Goal: Task Accomplishment & Management: Complete application form

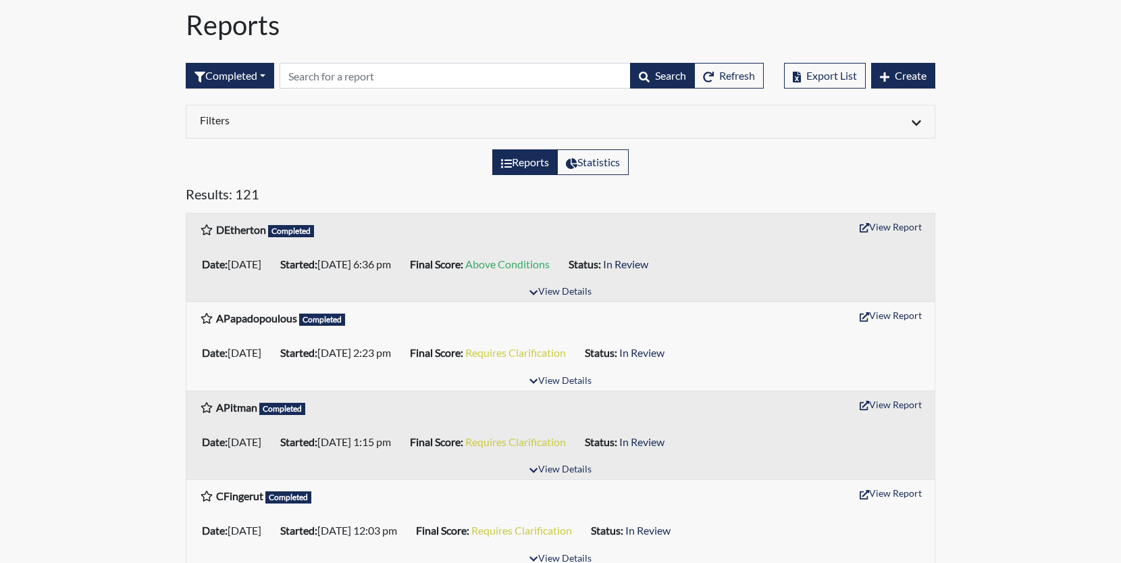
scroll to position [68, 0]
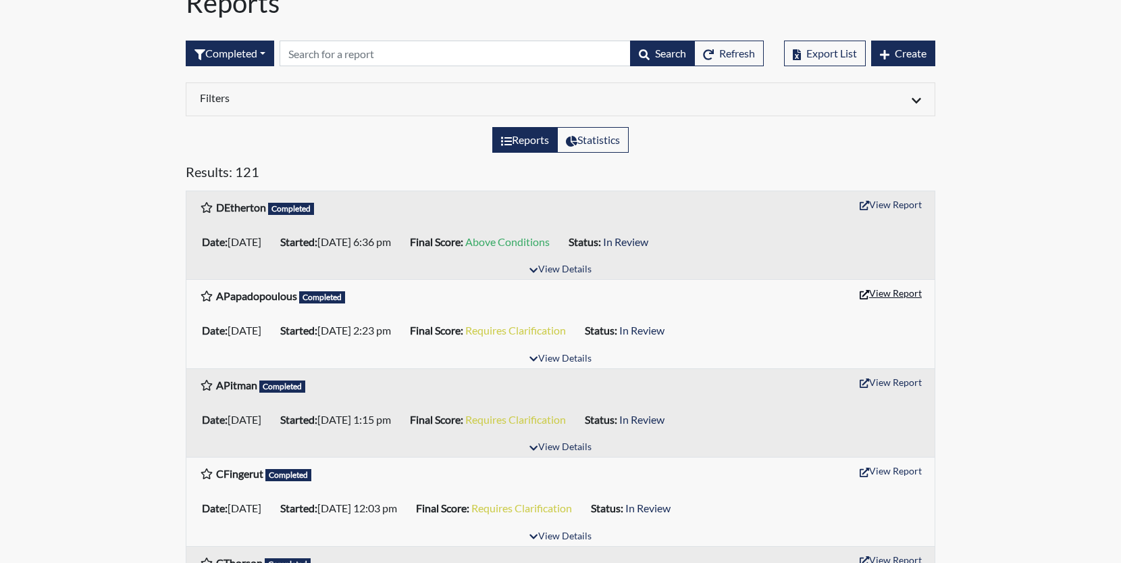
click at [893, 293] on button "View Report" at bounding box center [891, 292] width 74 height 21
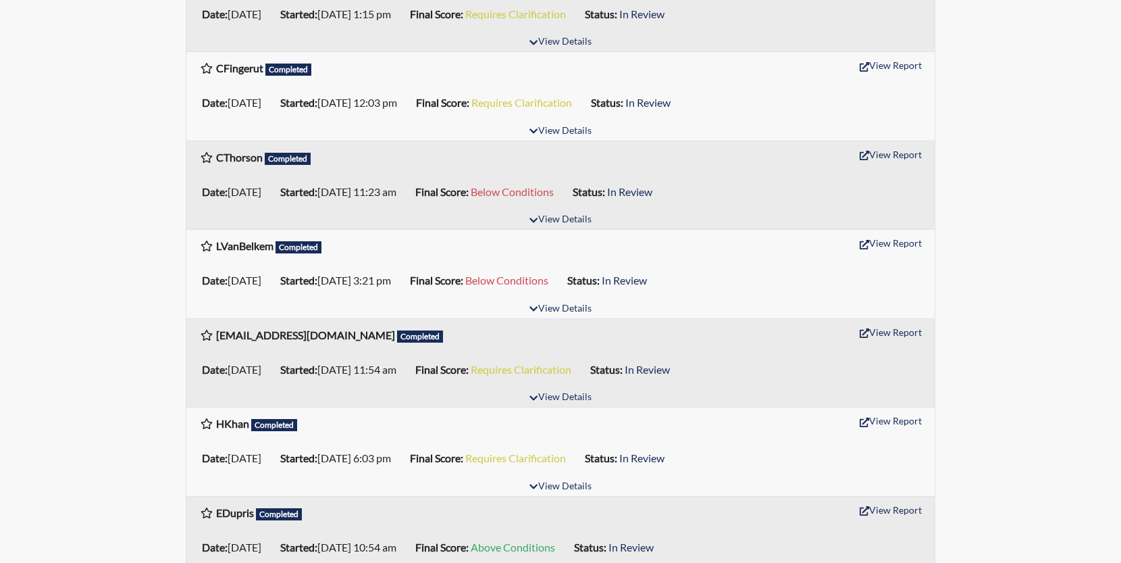
scroll to position [540, 0]
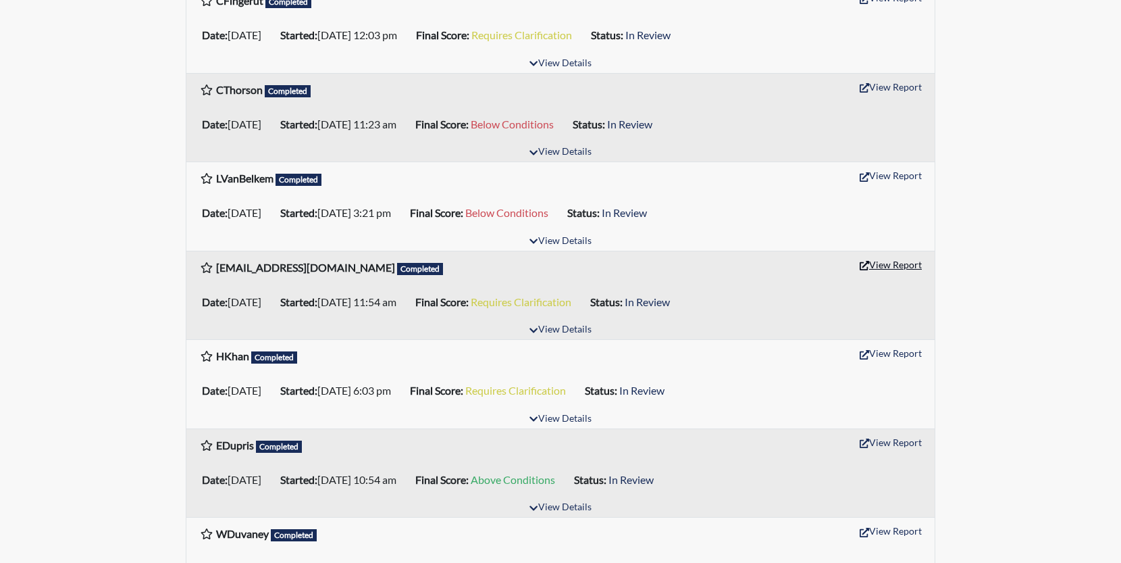
click at [885, 256] on button "View Report" at bounding box center [891, 264] width 74 height 21
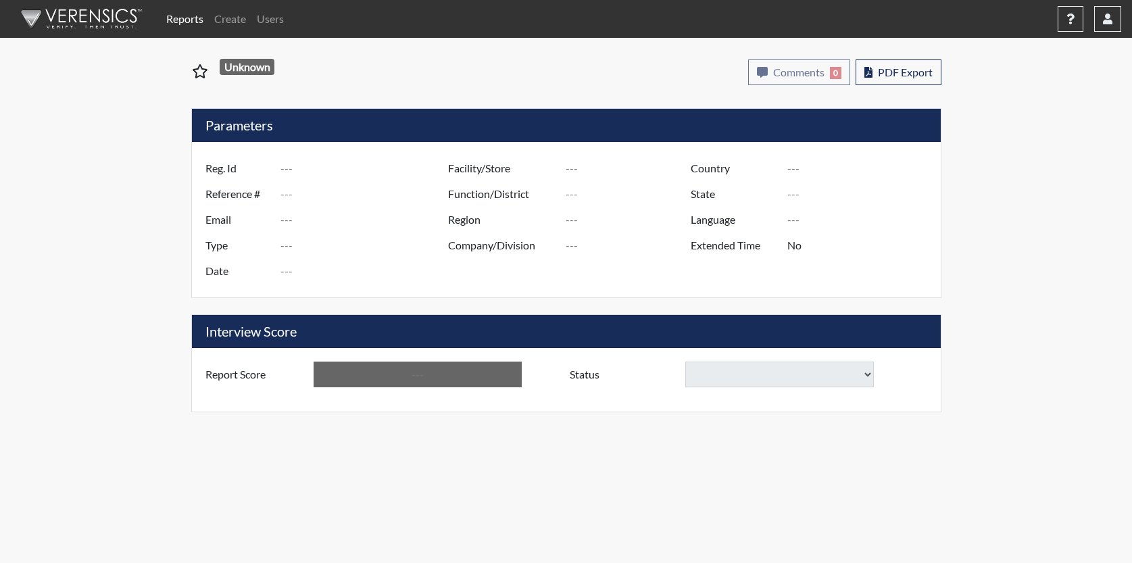
type input "APapadopoulous"
type input "51205"
type input "a.r.papadopoulos@gmail.com"
type input "Pre-Employment"
type input "Sep 10, 2025"
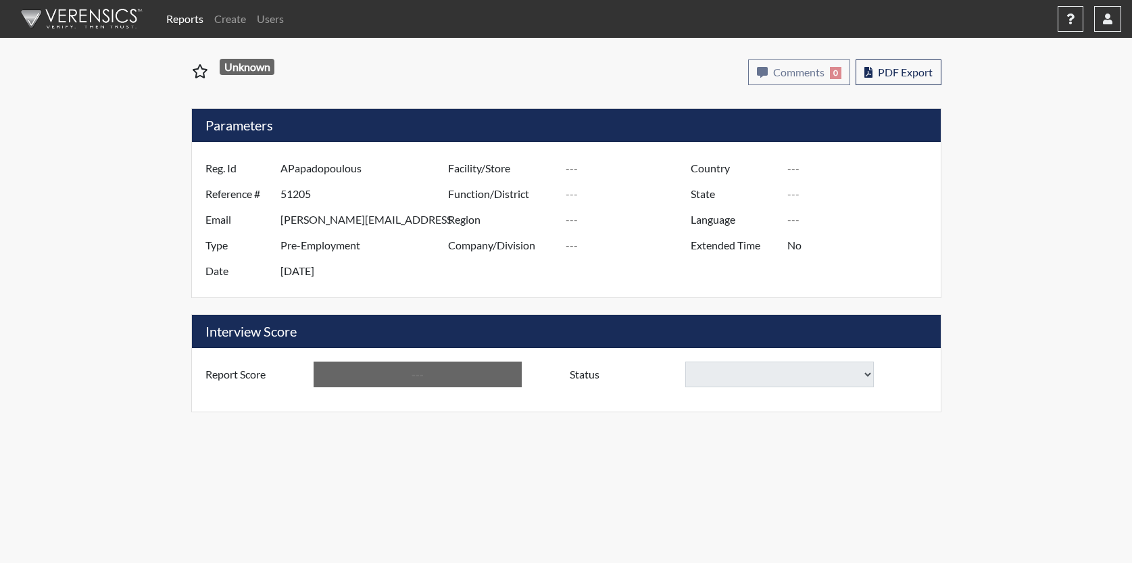
type input "US"
type input "Essay"
type input "[GEOGRAPHIC_DATA]"
type input "[US_STATE]"
type input "English"
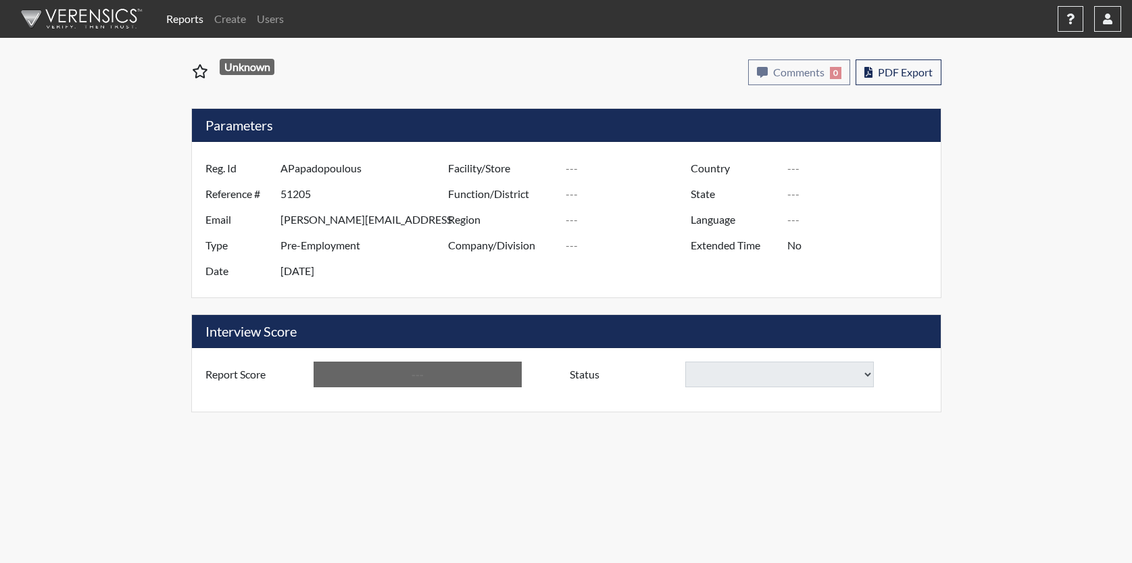
type input "Requires Clarification"
select select
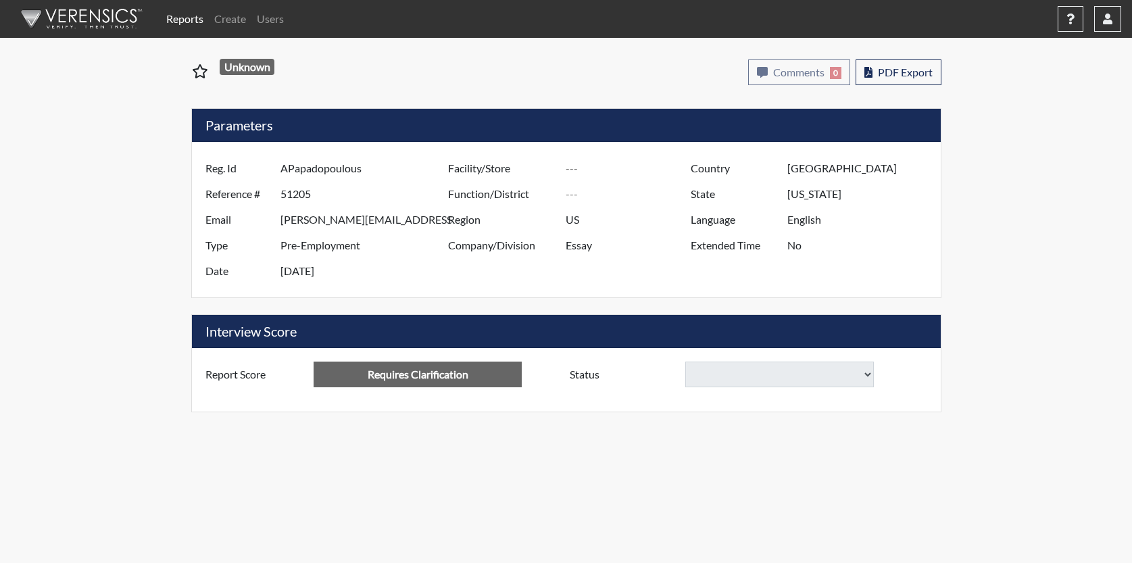
select select
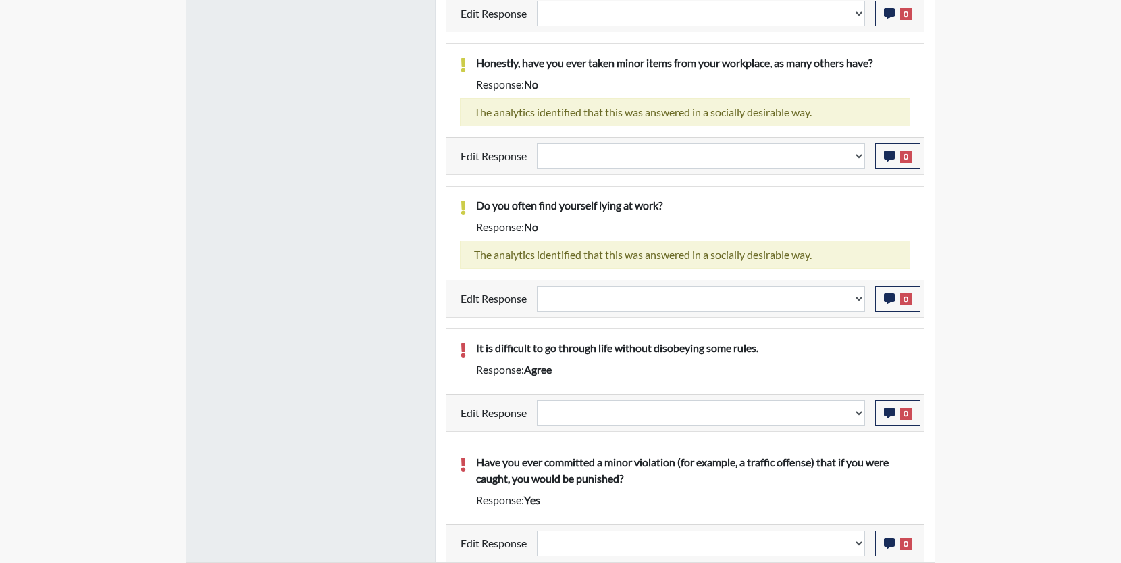
scroll to position [859, 0]
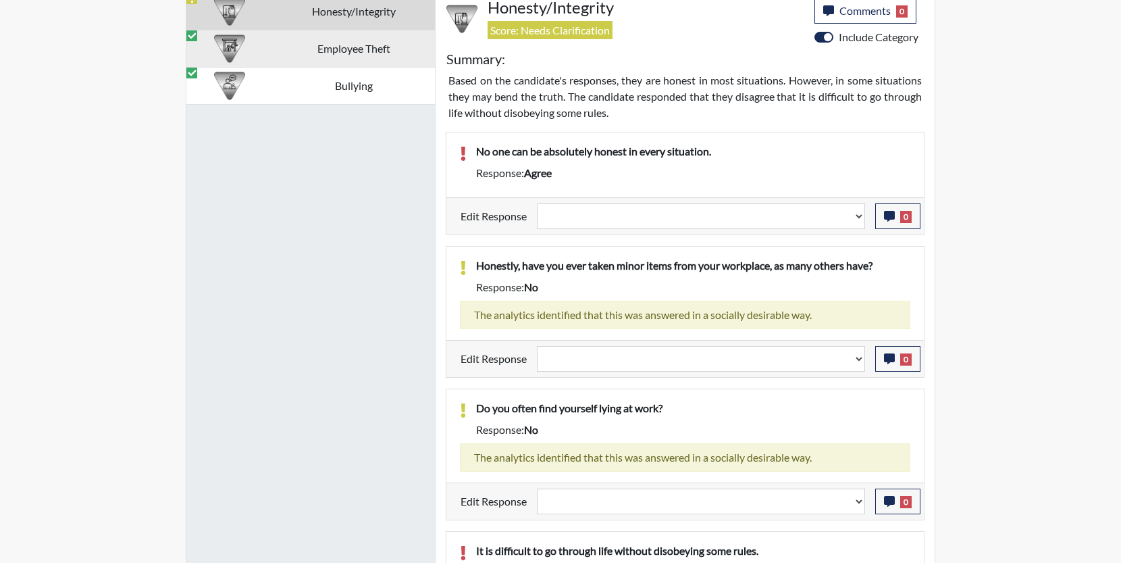
click at [363, 49] on td "Employee Theft" at bounding box center [353, 48] width 163 height 37
select select
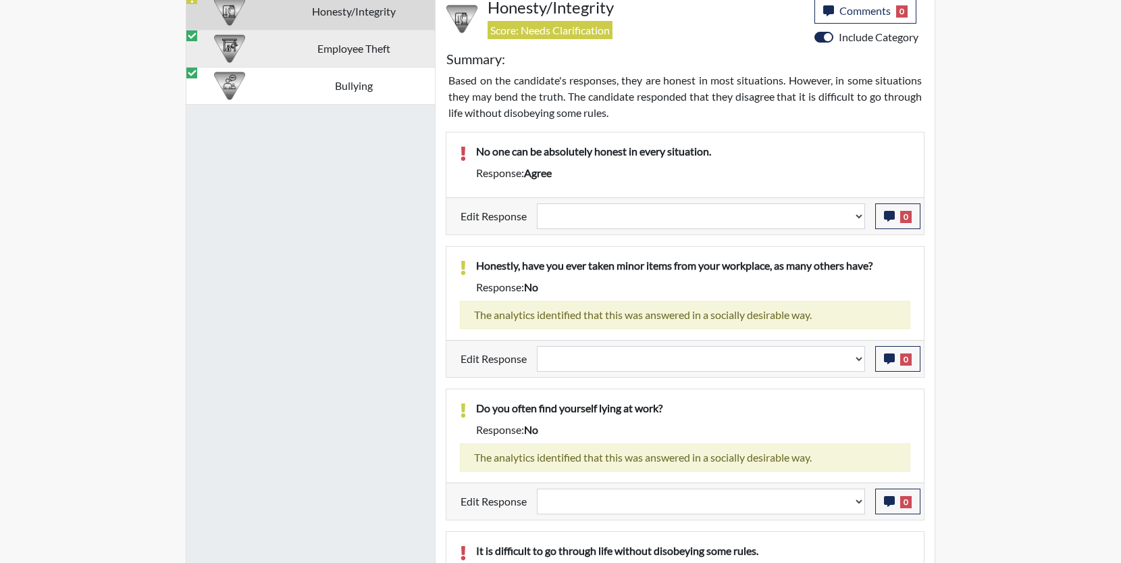
select select
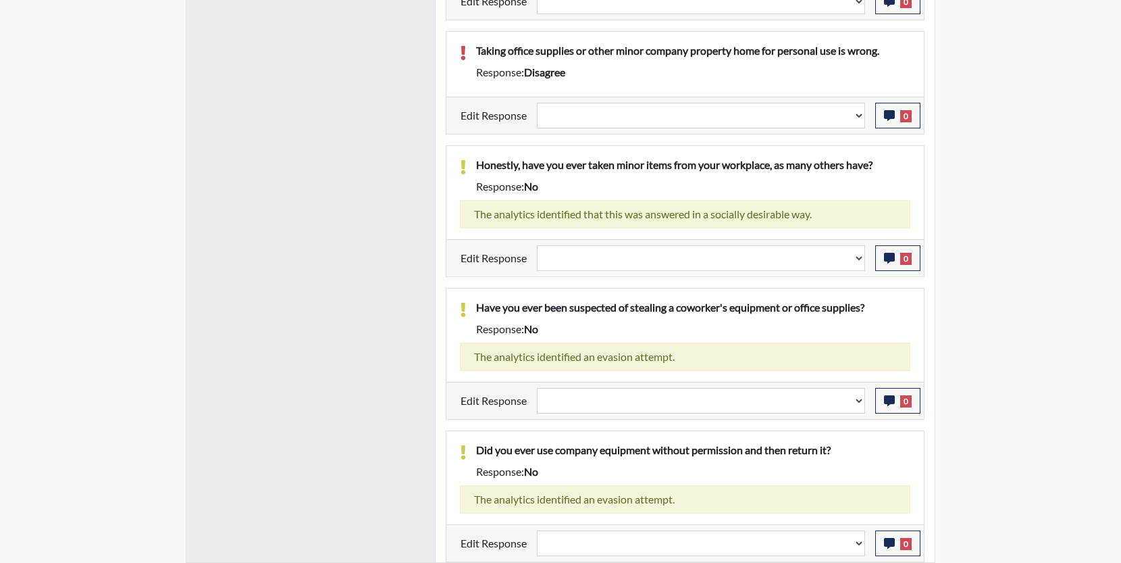
scroll to position [836, 0]
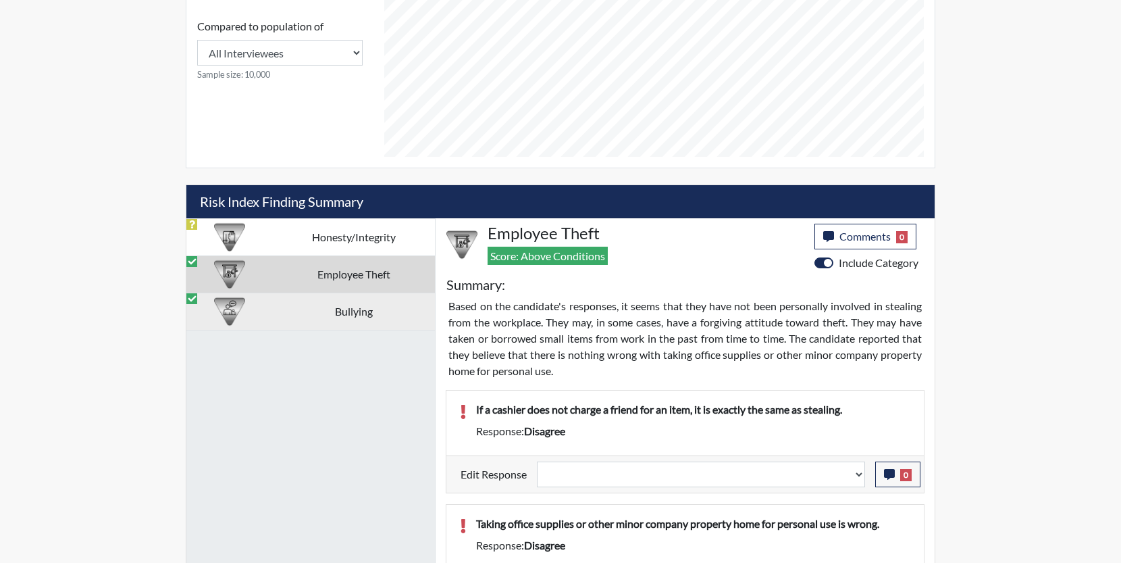
click at [347, 308] on td "Bullying" at bounding box center [353, 311] width 163 height 37
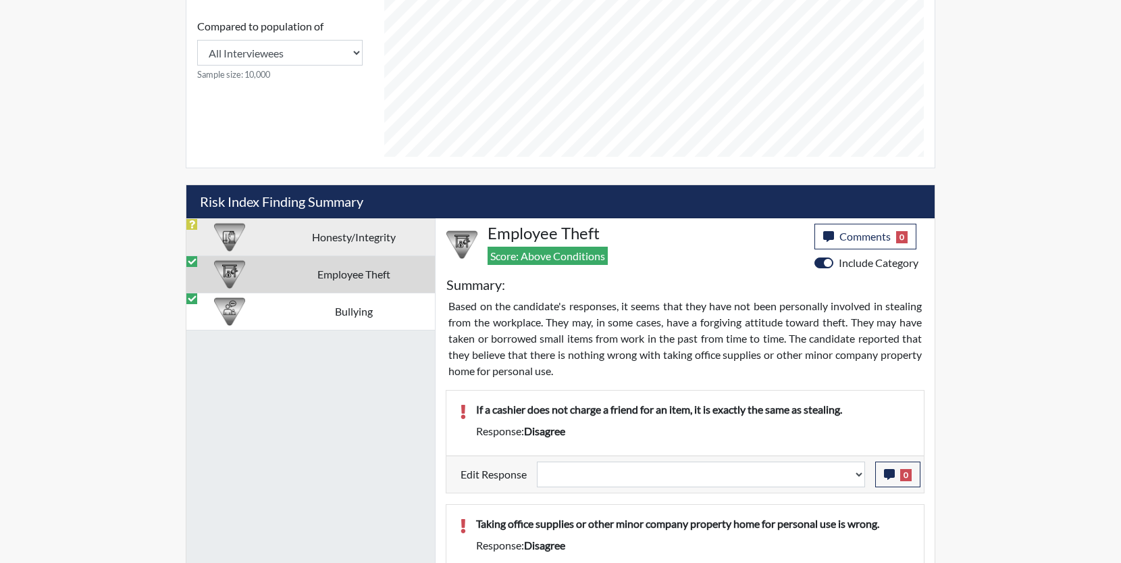
scroll to position [544, 0]
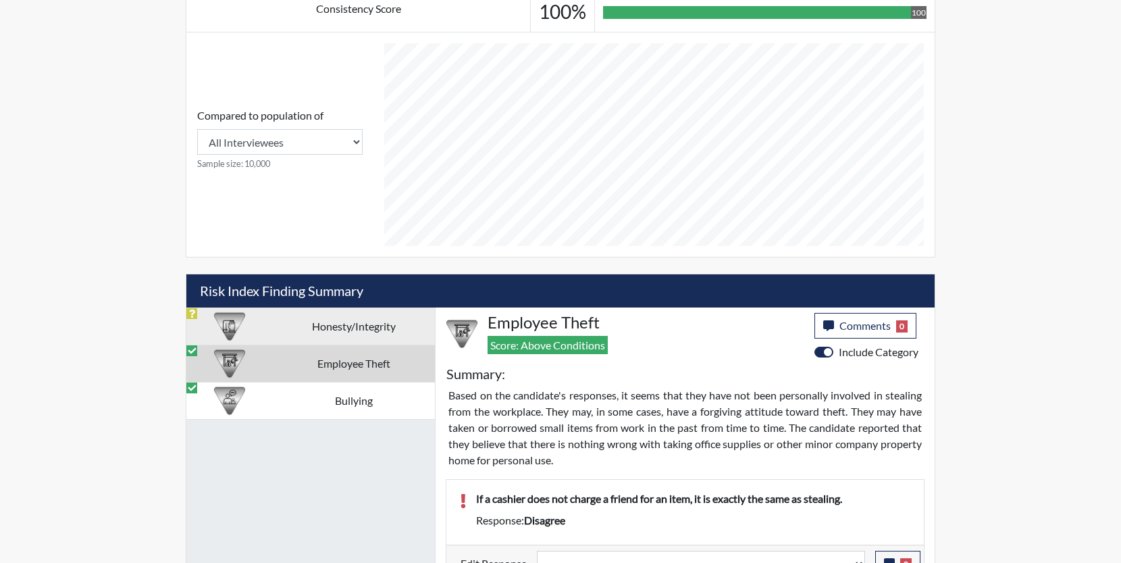
select select
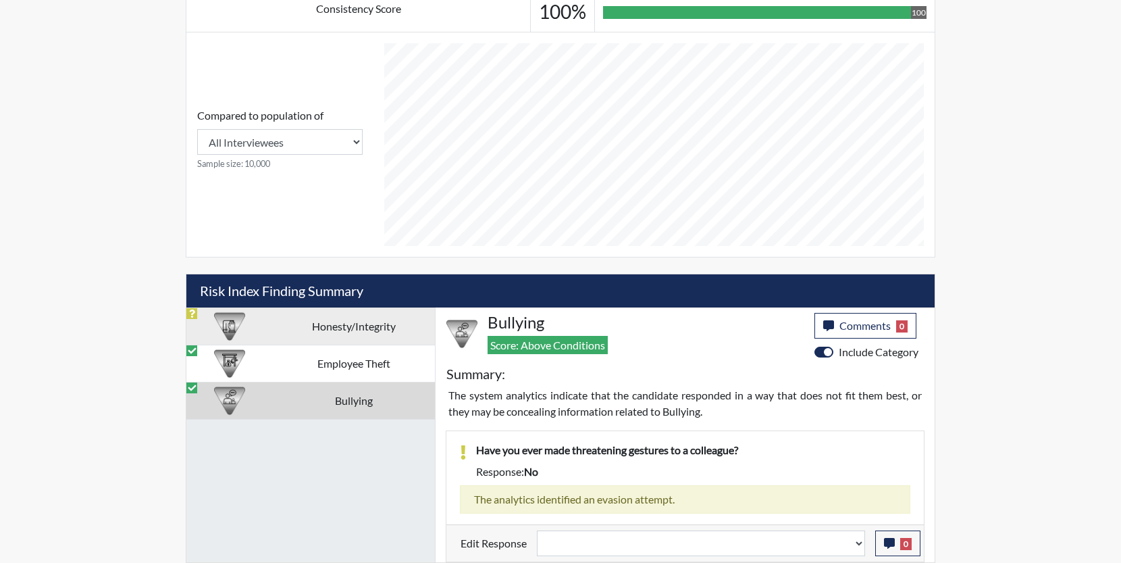
click at [340, 329] on td "Honesty/Integrity" at bounding box center [353, 325] width 163 height 37
select select
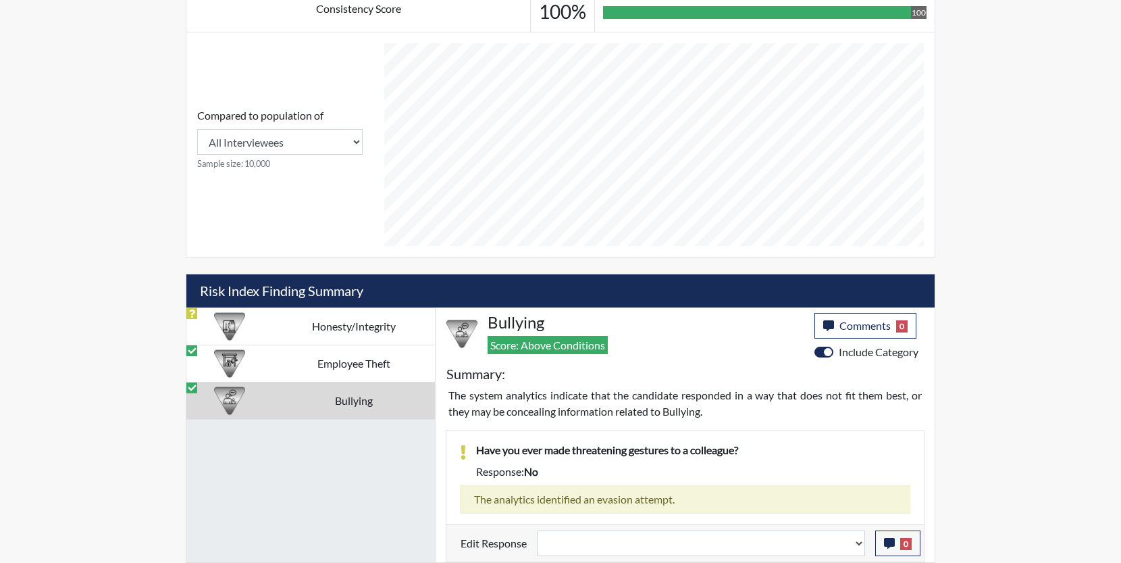
select select
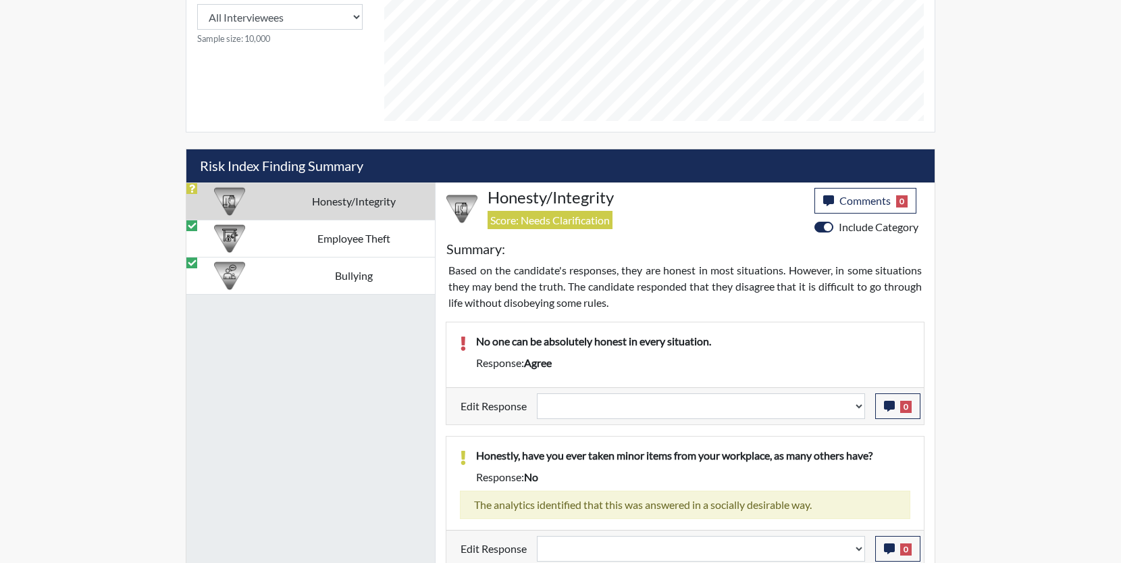
scroll to position [588, 0]
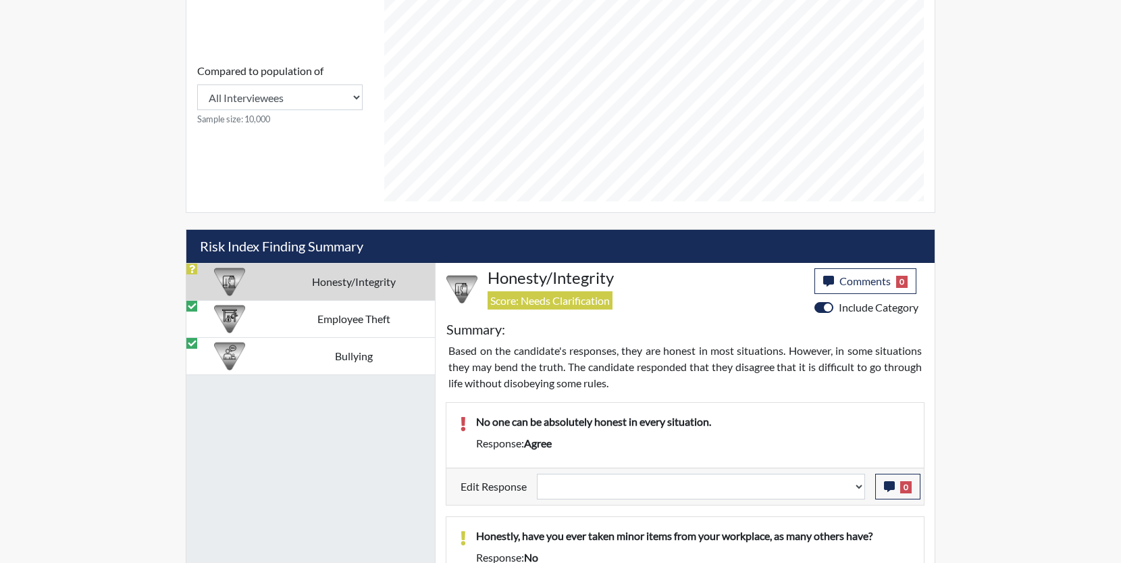
click at [388, 344] on td "Bullying" at bounding box center [353, 355] width 163 height 37
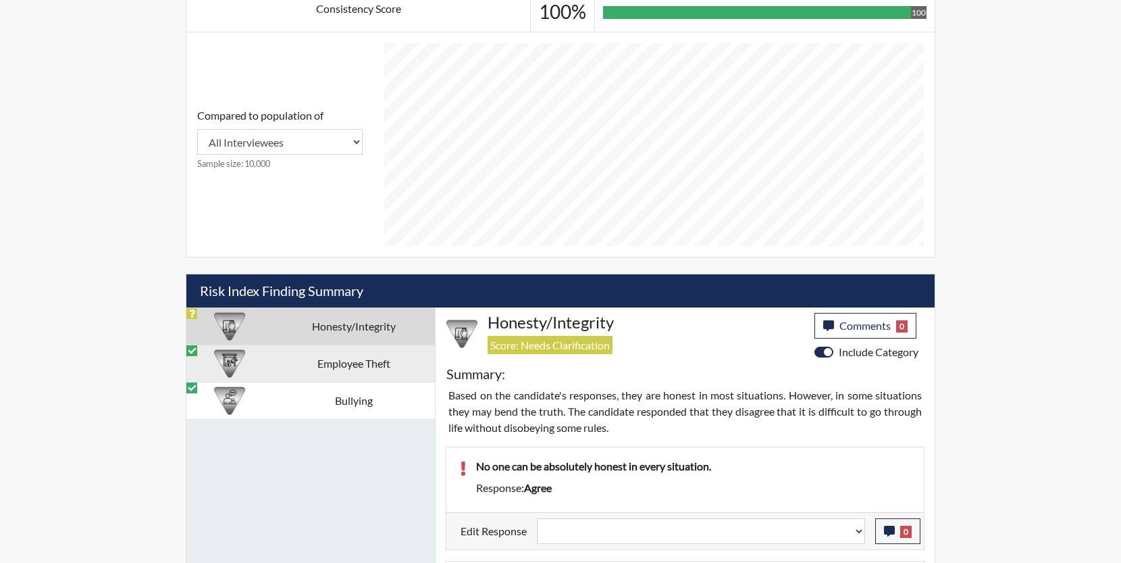
select select
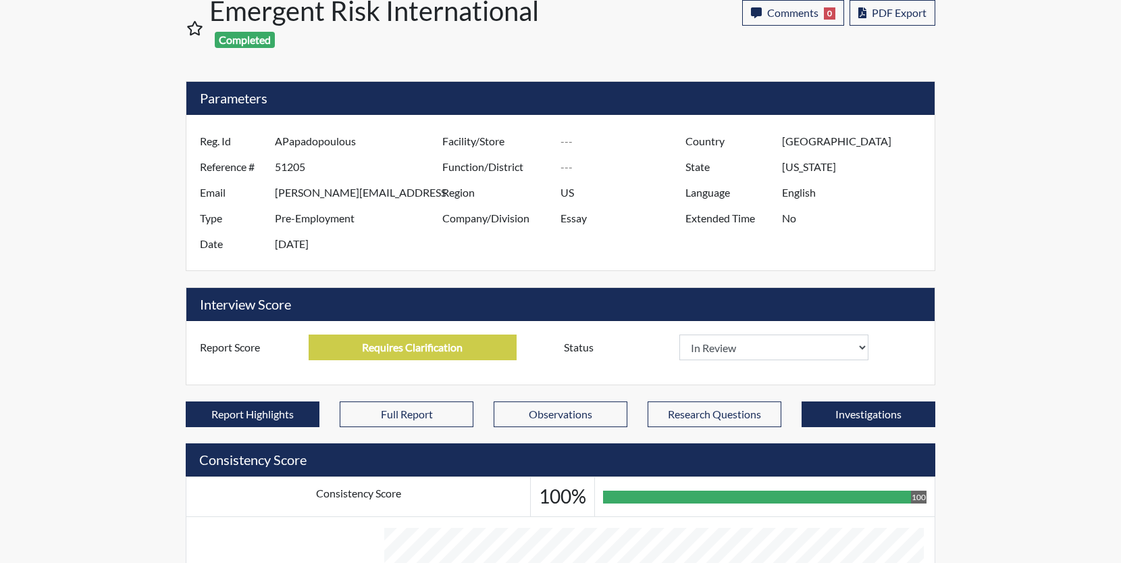
scroll to position [0, 0]
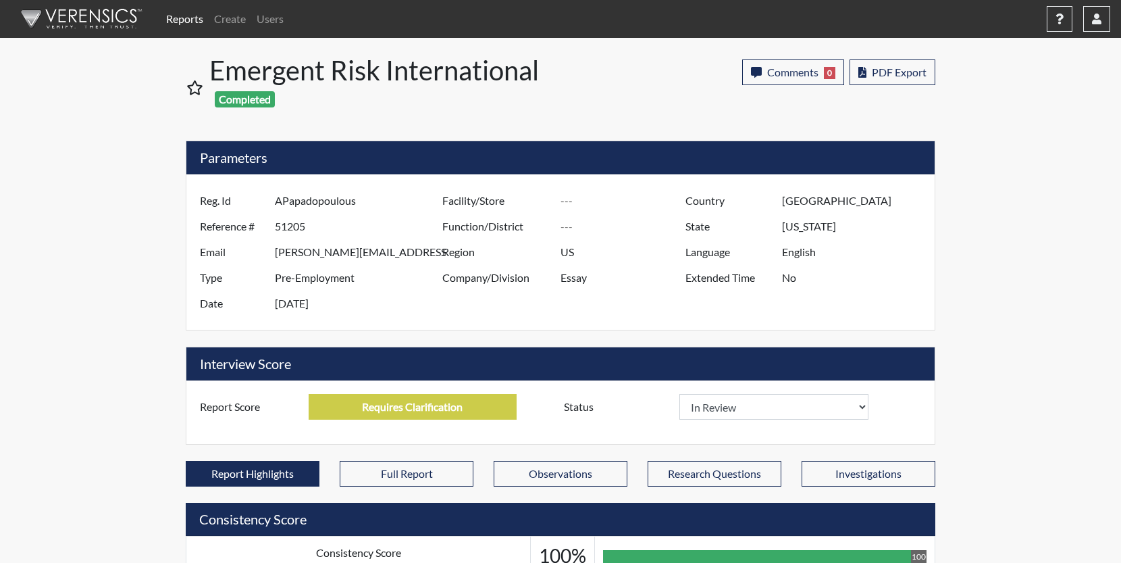
click at [184, 18] on link "Reports" at bounding box center [185, 18] width 48 height 27
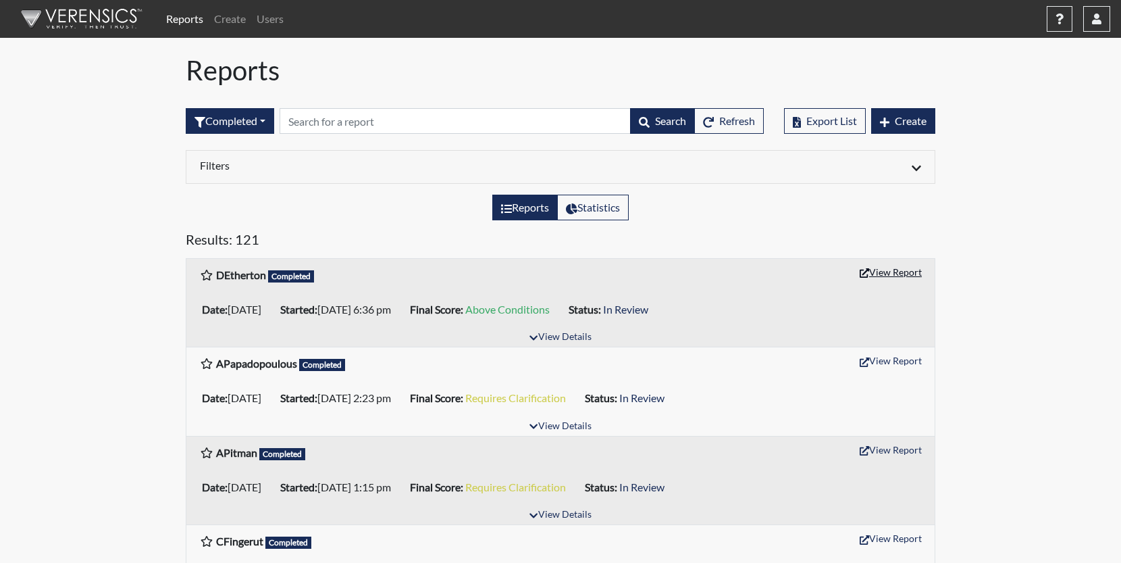
click at [896, 275] on button "View Report" at bounding box center [891, 271] width 74 height 21
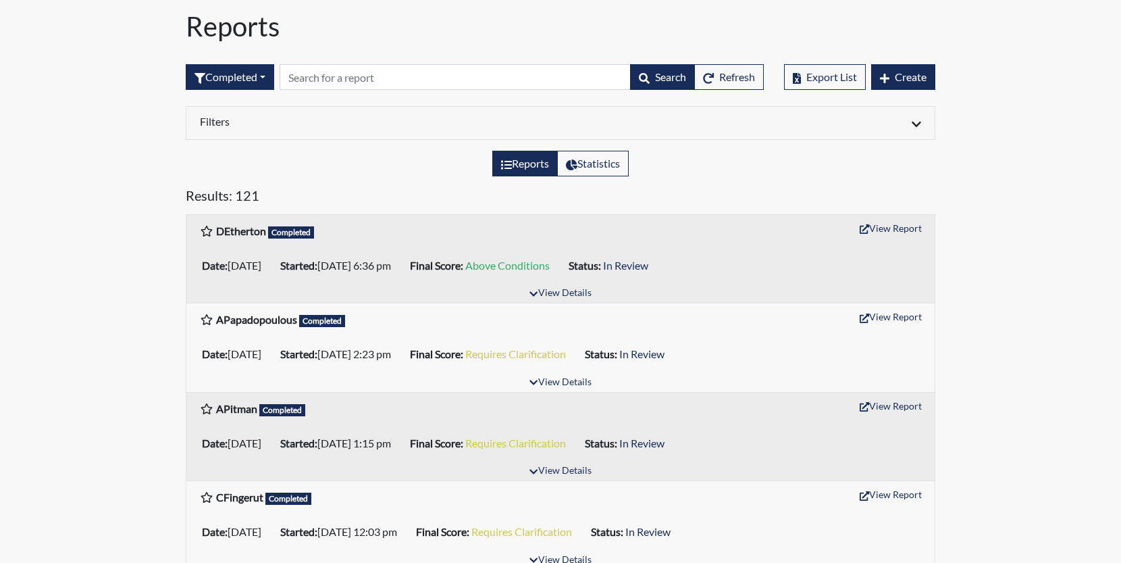
scroll to position [68, 0]
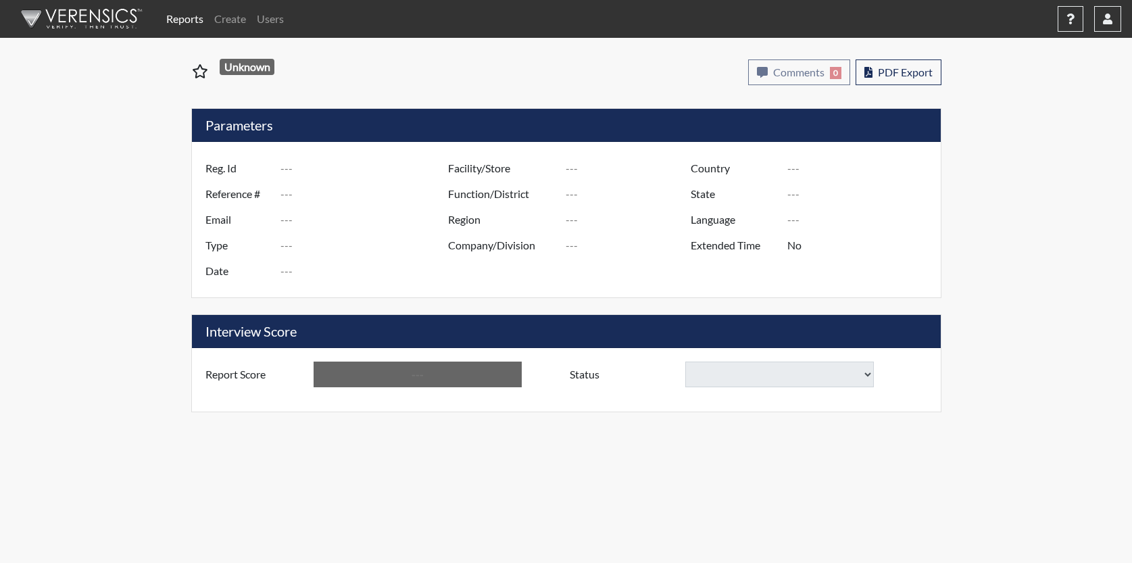
type input "DEtherton"
type input "51212"
type input "ethertondalton@gmail.com"
type input "Pre-Employment"
type input "Sep 10, 2025"
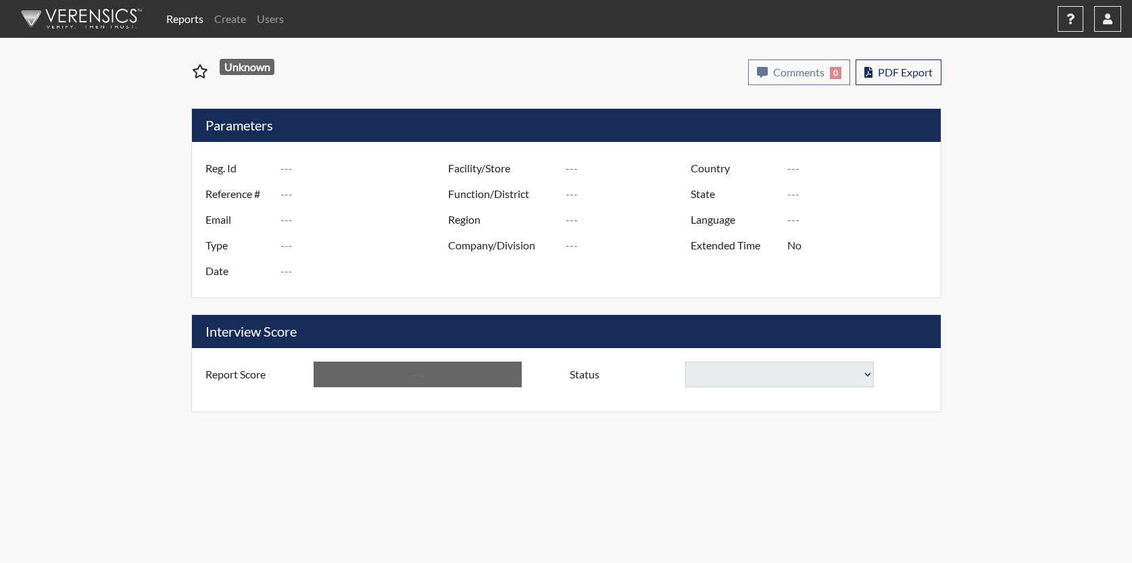
type input "US"
type input "Essay"
type input "[GEOGRAPHIC_DATA]"
type input "[US_STATE]"
type input "English"
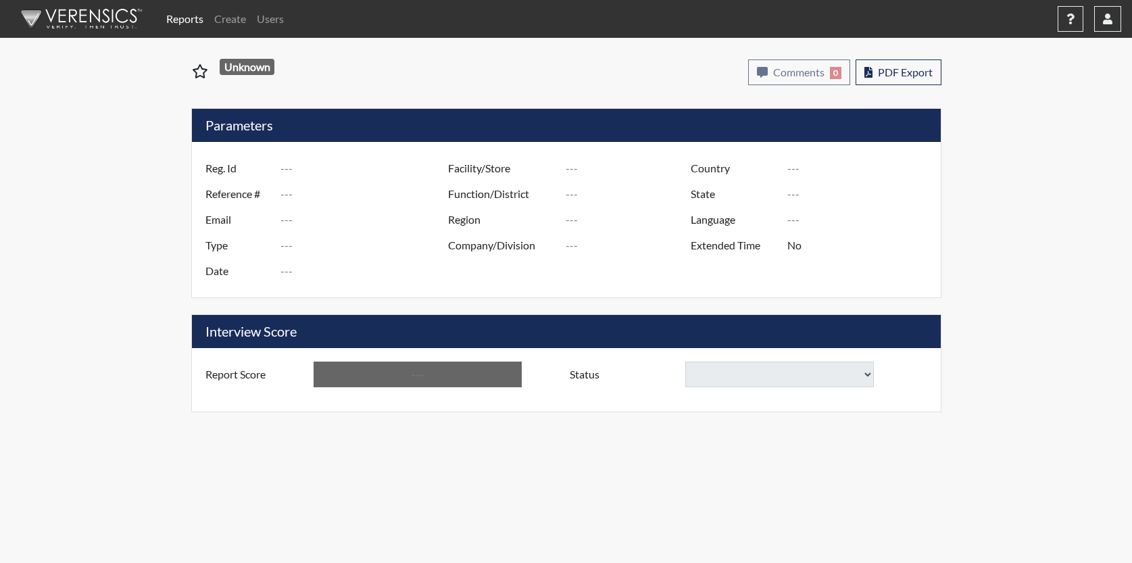
type input "Above Conditions"
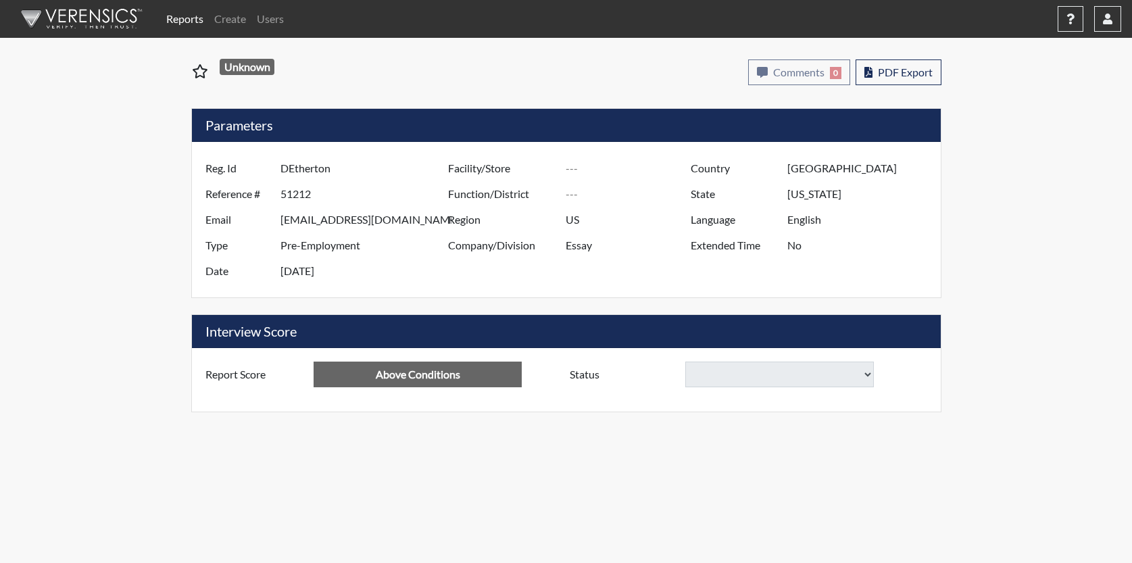
select select
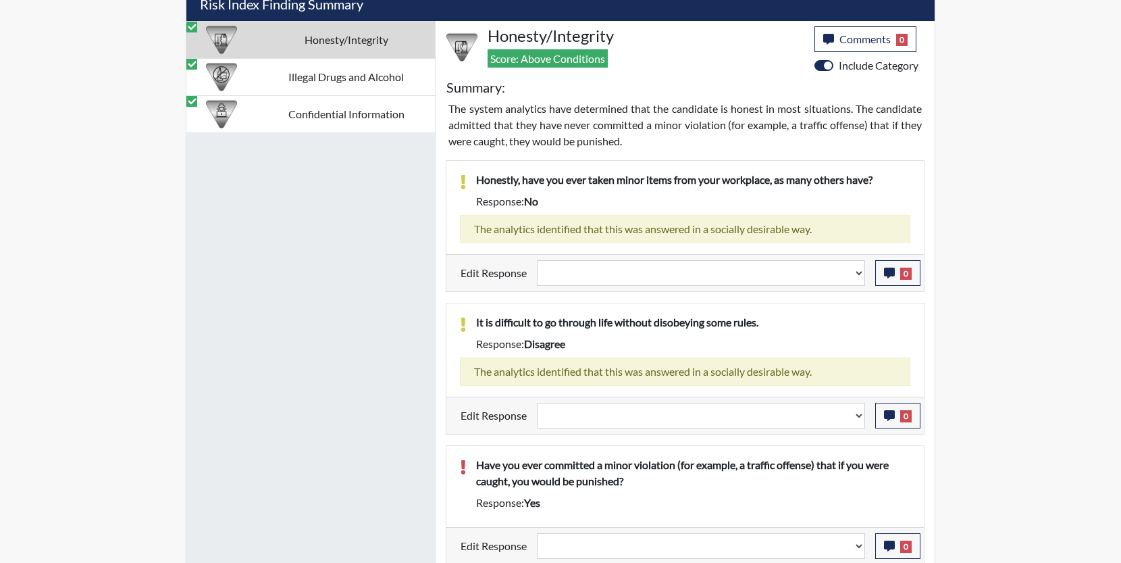
scroll to position [833, 0]
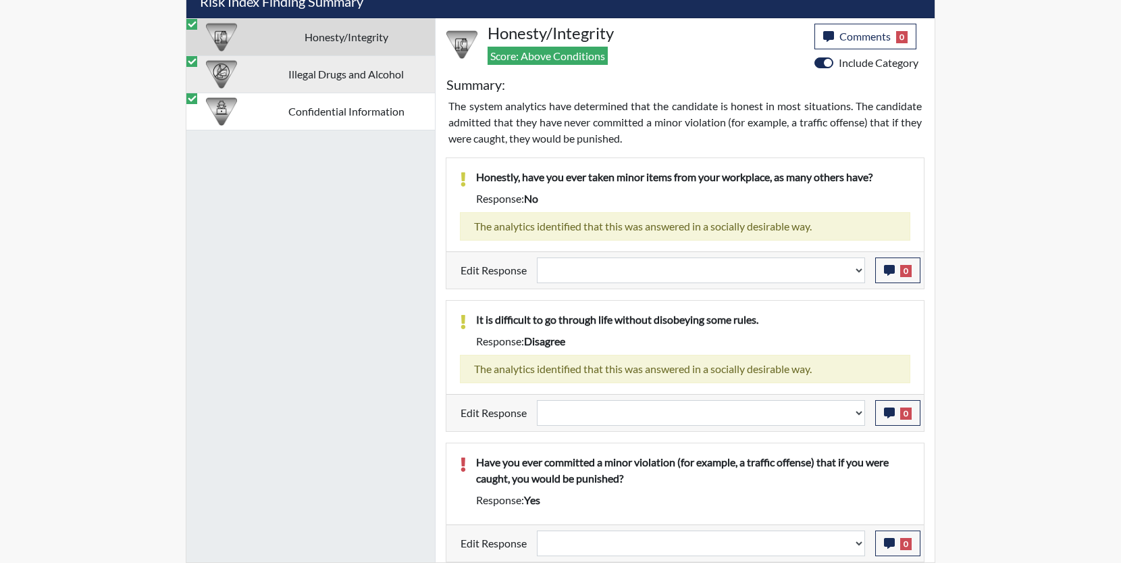
click at [338, 78] on td "Illegal Drugs and Alcohol" at bounding box center [346, 73] width 178 height 37
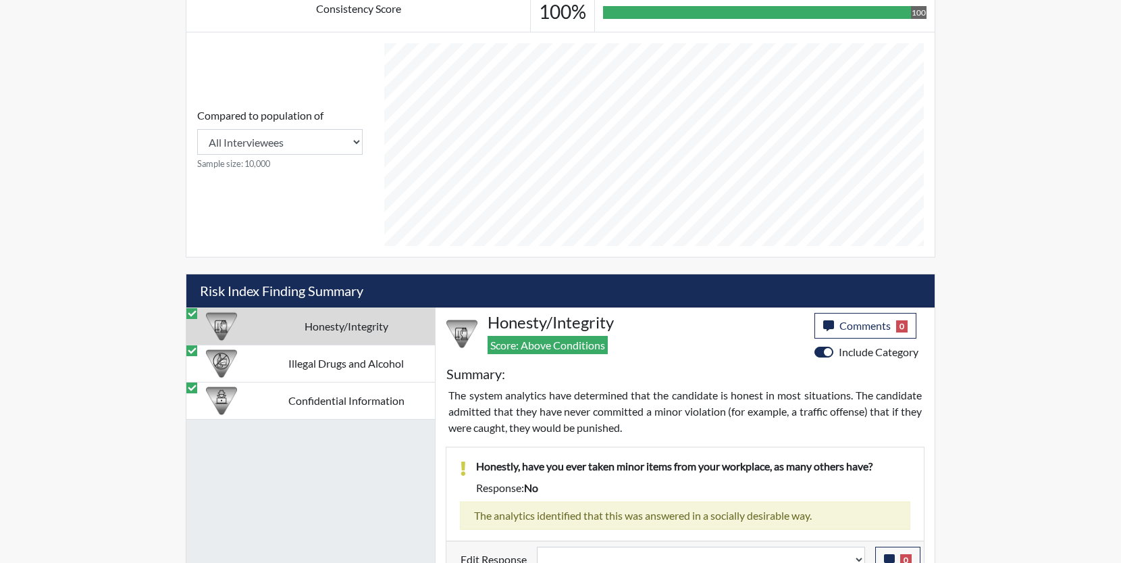
select select
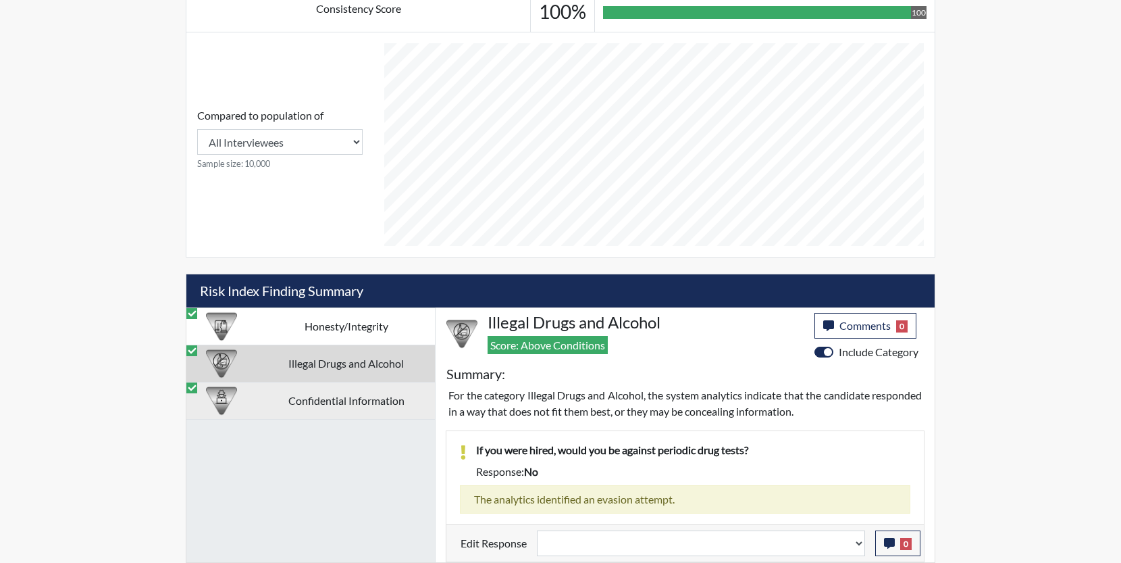
click at [353, 391] on td "Confidential Information" at bounding box center [346, 400] width 178 height 37
select select
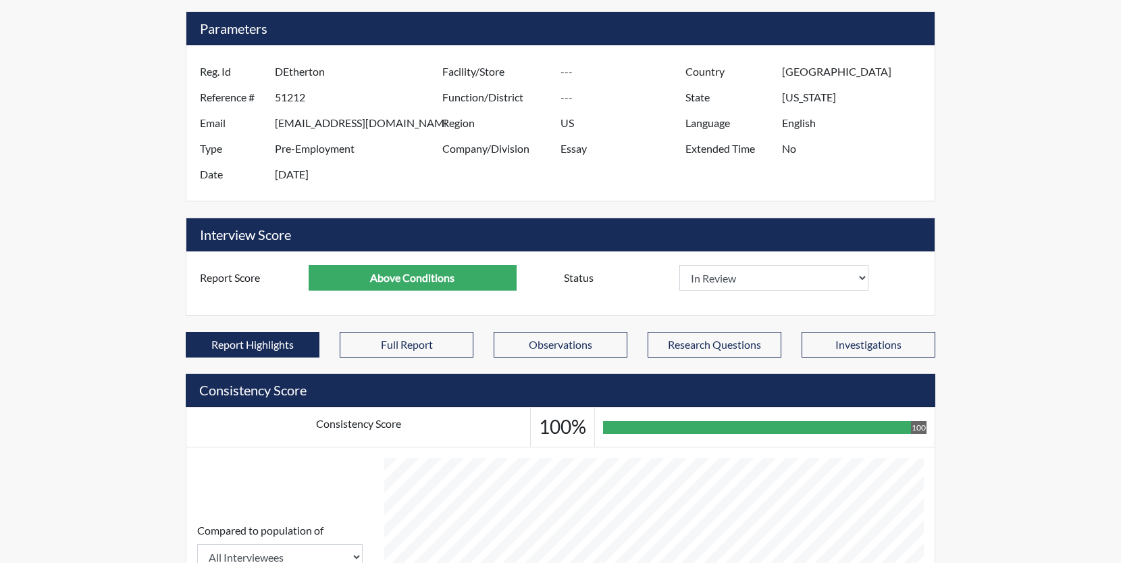
scroll to position [0, 0]
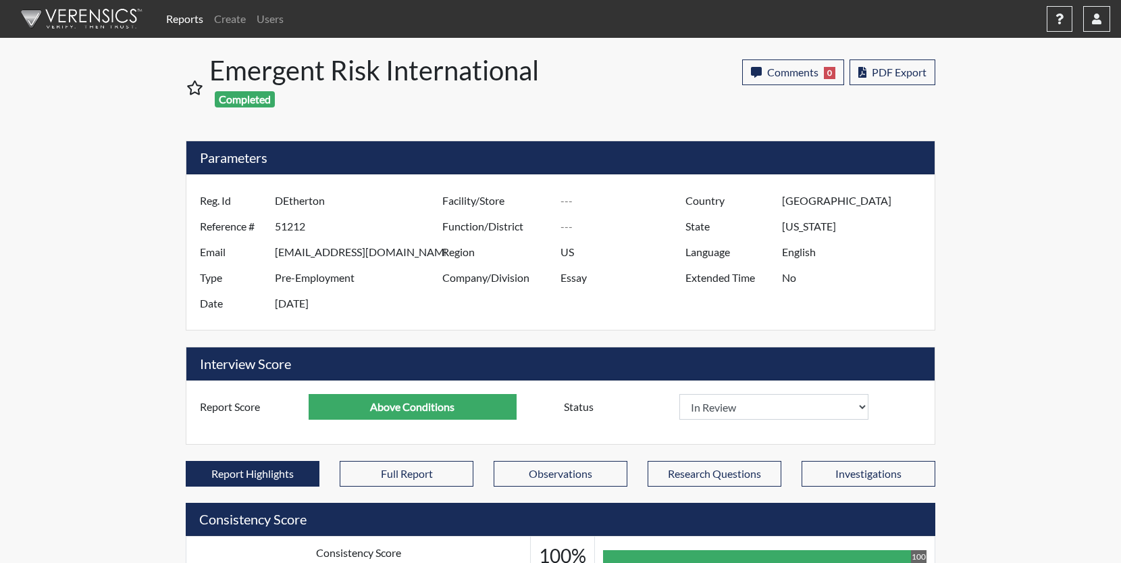
click at [373, 77] on h1 "Emergent Risk International Completed" at bounding box center [385, 86] width 353 height 65
click at [176, 16] on link "Reports" at bounding box center [185, 18] width 48 height 27
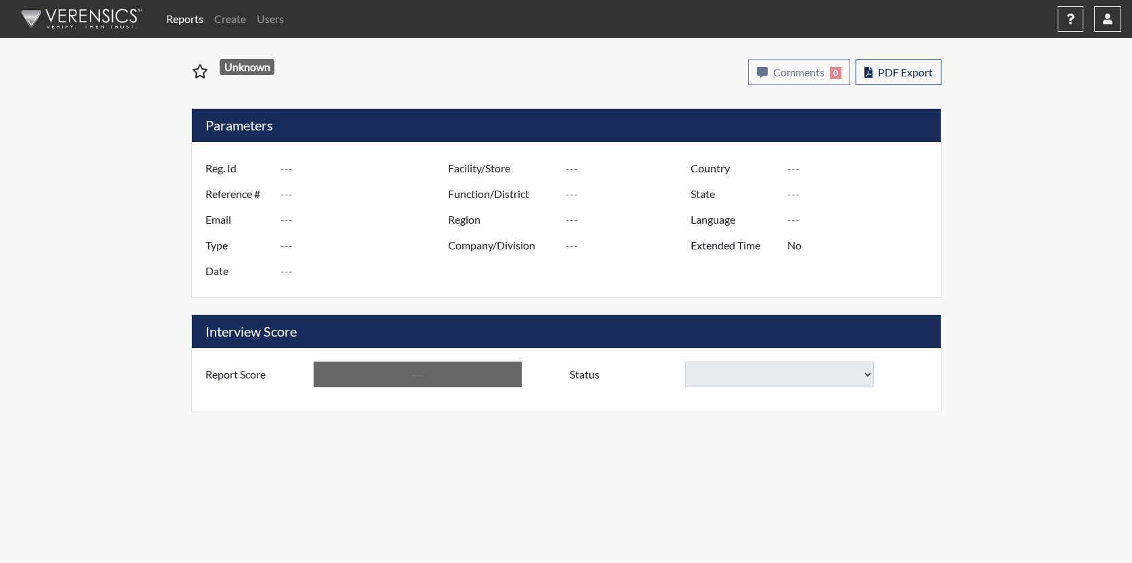
type input "[EMAIL_ADDRESS][DOMAIN_NAME]"
type input "51195"
type input "[EMAIL_ADDRESS][DOMAIN_NAME]"
type input "Pre-Employment"
type input "Sep 10, 2025"
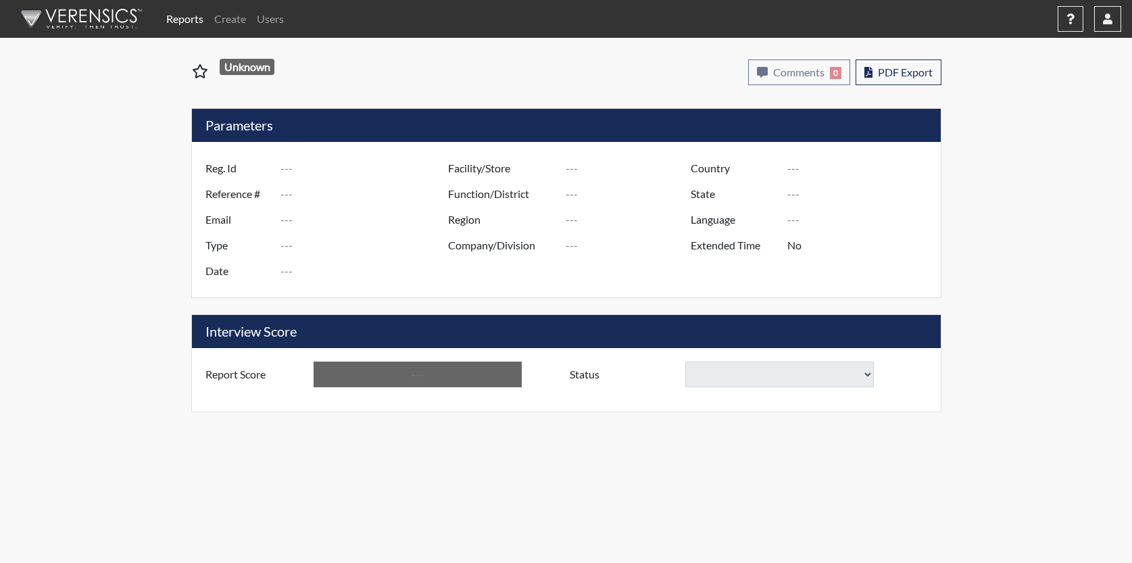
type input "US"
type input "GlendaInc"
type input "[GEOGRAPHIC_DATA]"
type input "[US_STATE]"
type input "English"
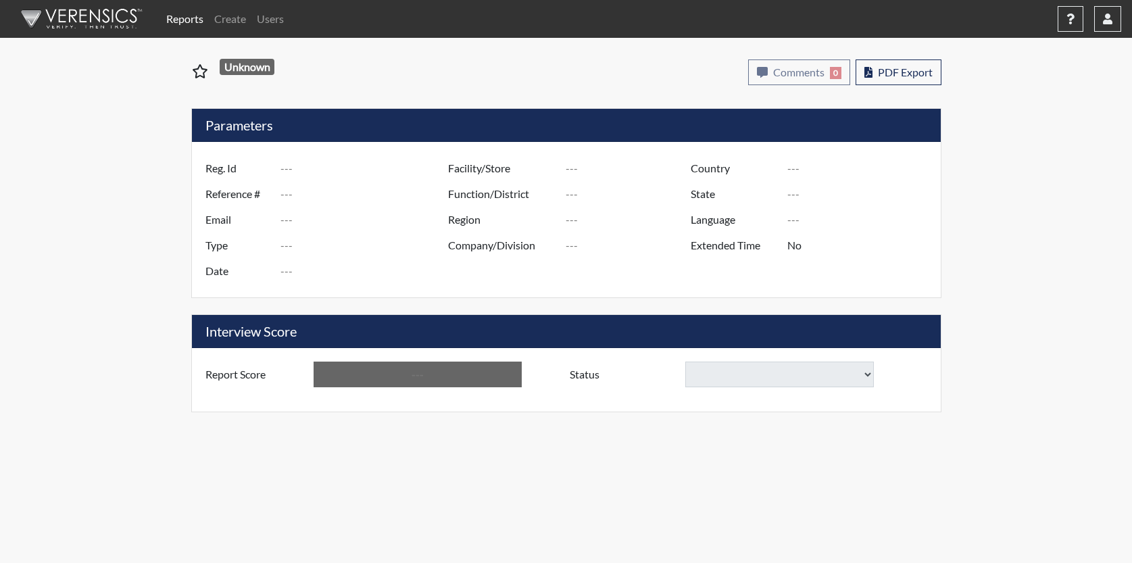
type input "Requires Clarification"
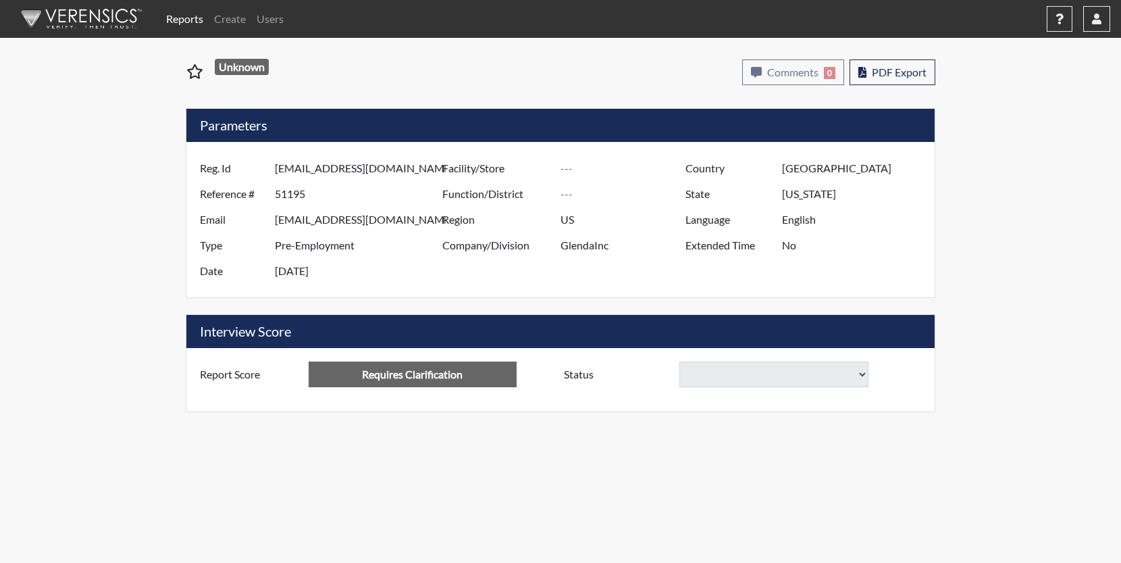
select select
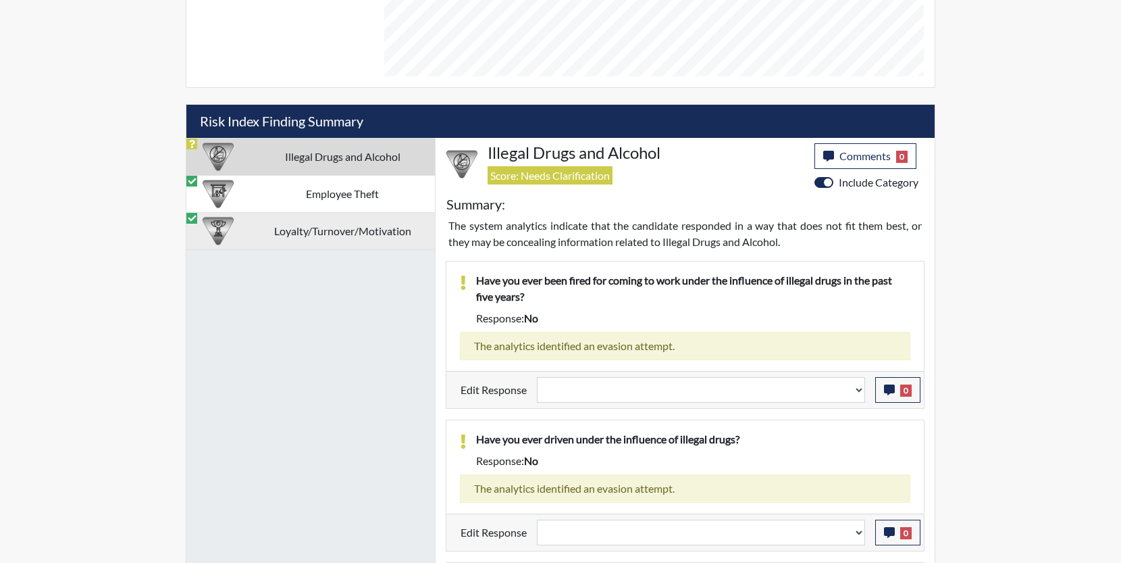
scroll to position [710, 0]
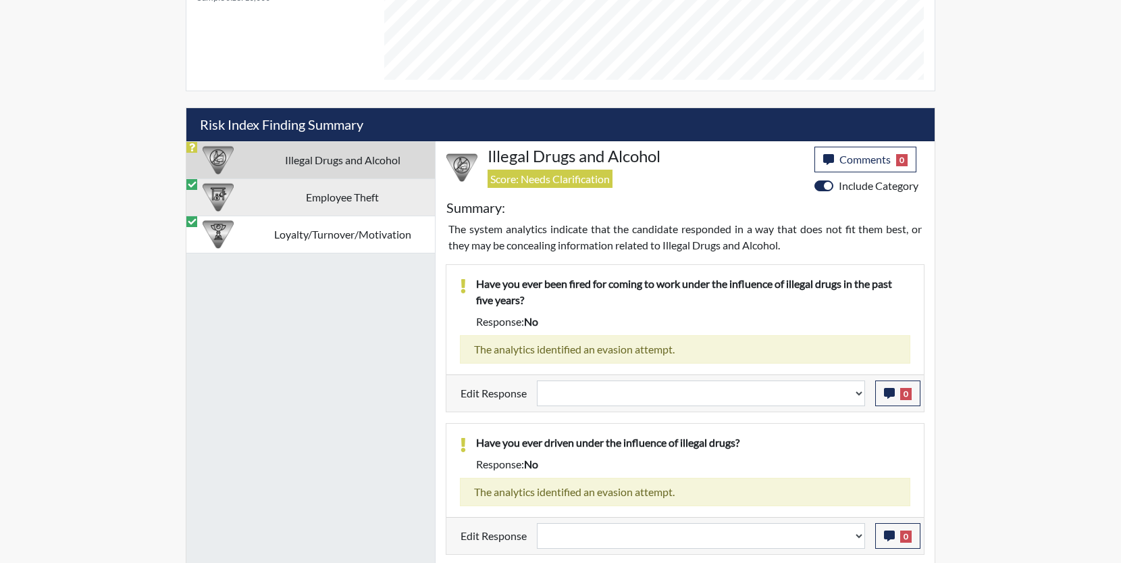
click at [347, 203] on td "Employee Theft" at bounding box center [342, 196] width 185 height 37
select select
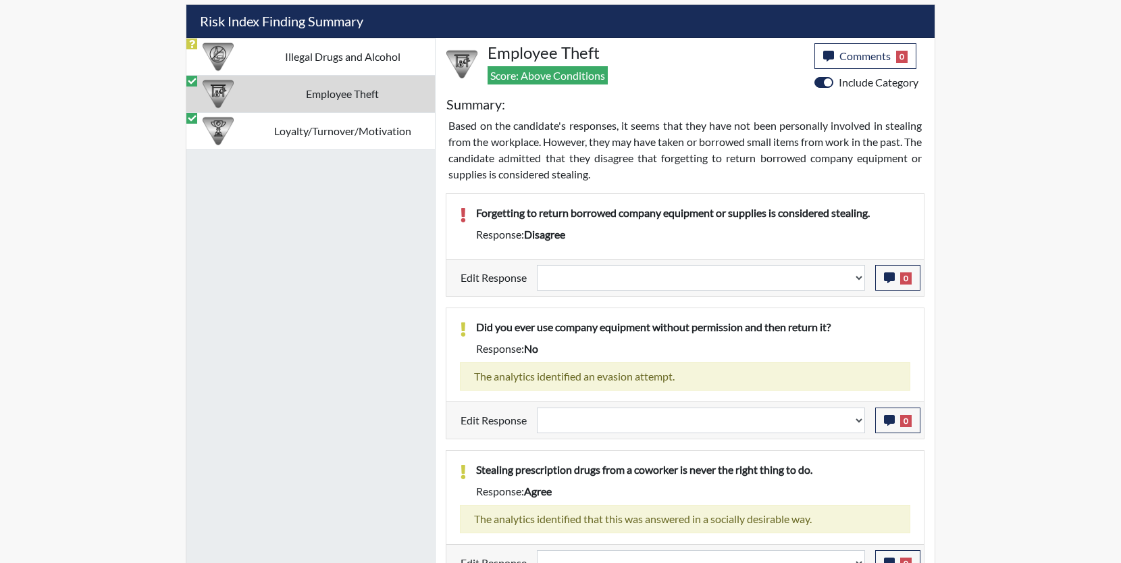
scroll to position [833, 0]
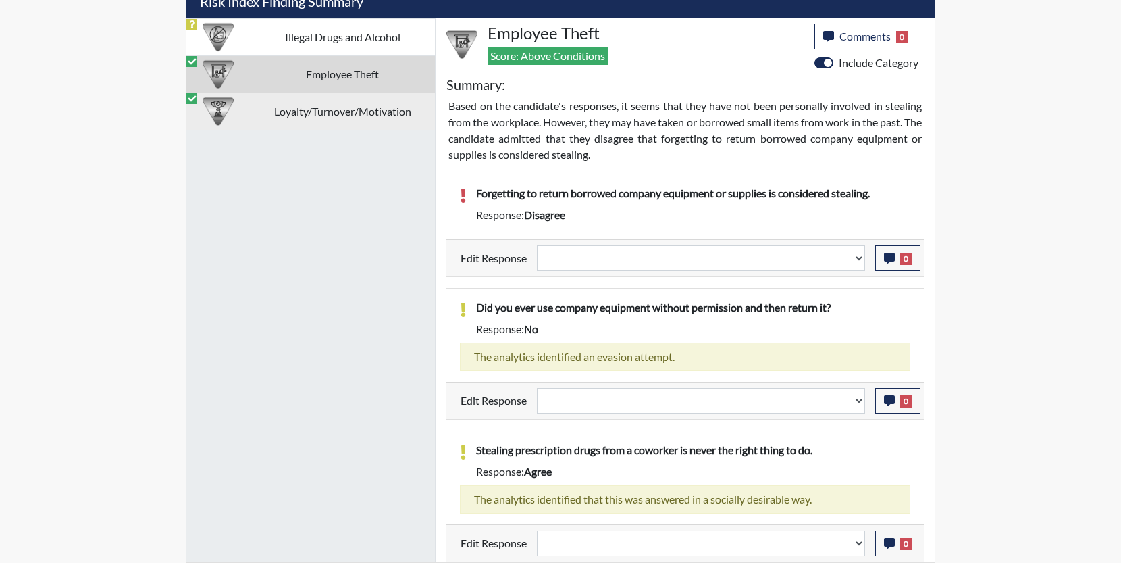
click at [345, 115] on td "Loyalty/Turnover/Motivation" at bounding box center [342, 111] width 185 height 37
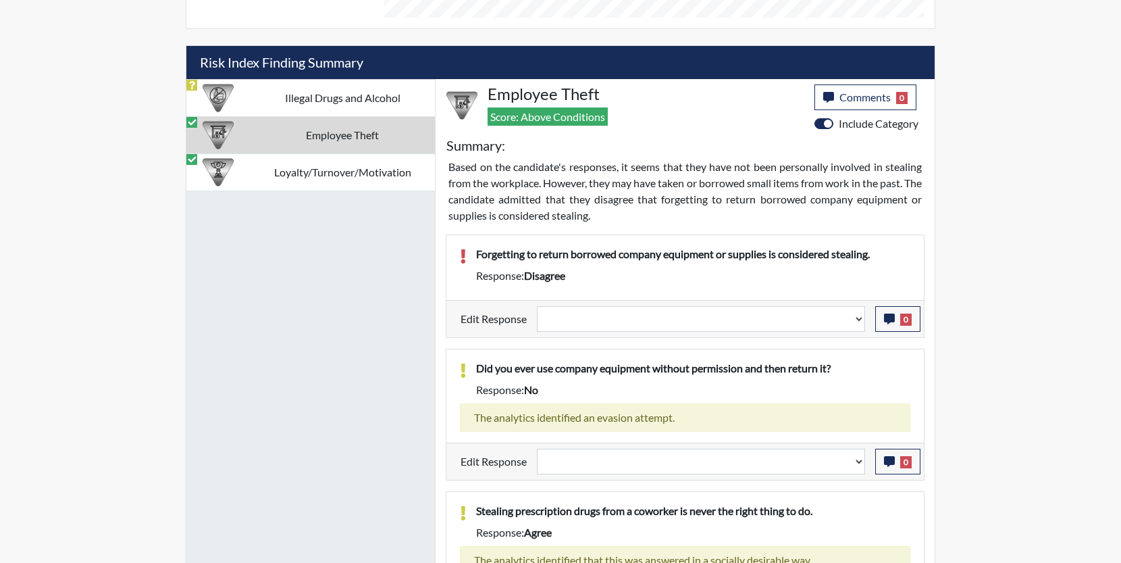
select select
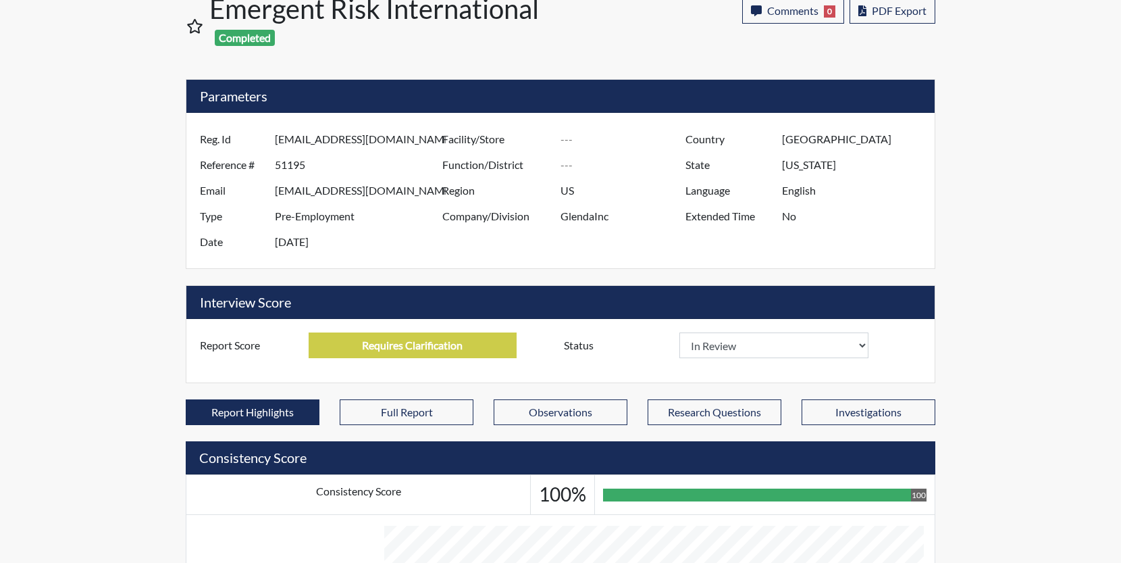
scroll to position [0, 0]
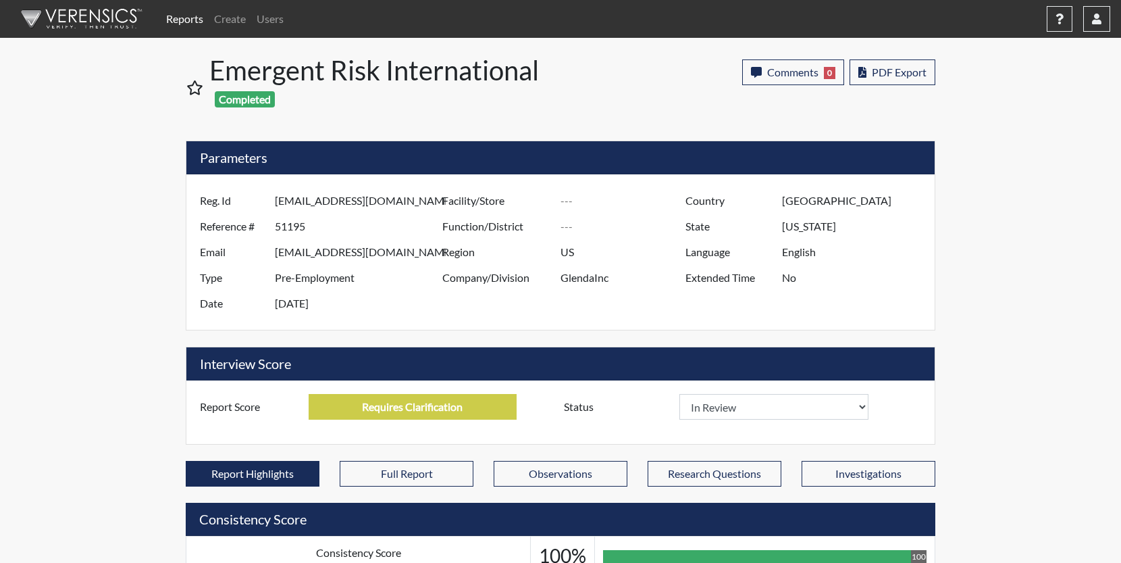
click at [193, 16] on link "Reports" at bounding box center [185, 18] width 48 height 27
